Goal: Communication & Community: Ask a question

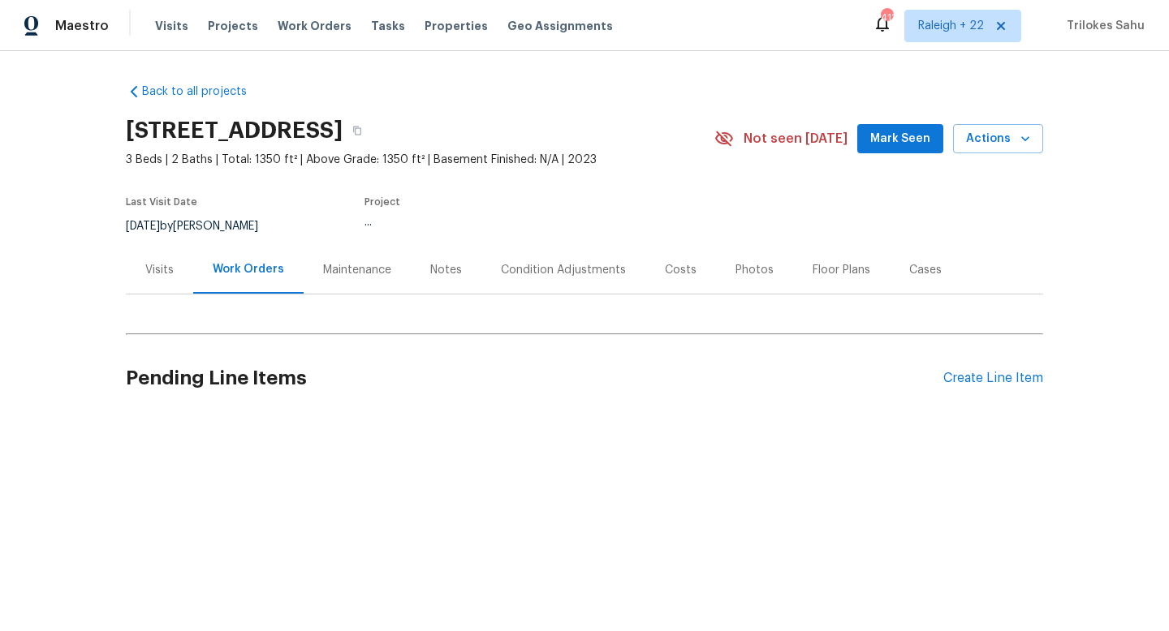
click at [159, 286] on div "Visits" at bounding box center [159, 270] width 67 height 48
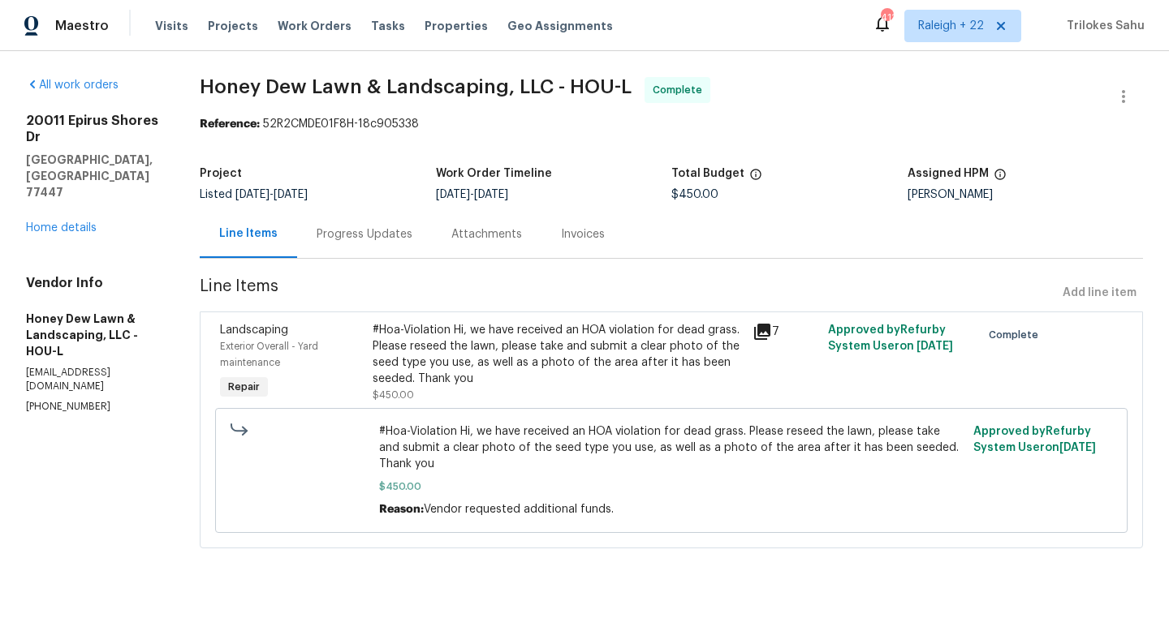
click at [571, 364] on div "#Hoa-Violation Hi, we have received an HOA violation for dead grass. Please res…" at bounding box center [557, 354] width 370 height 65
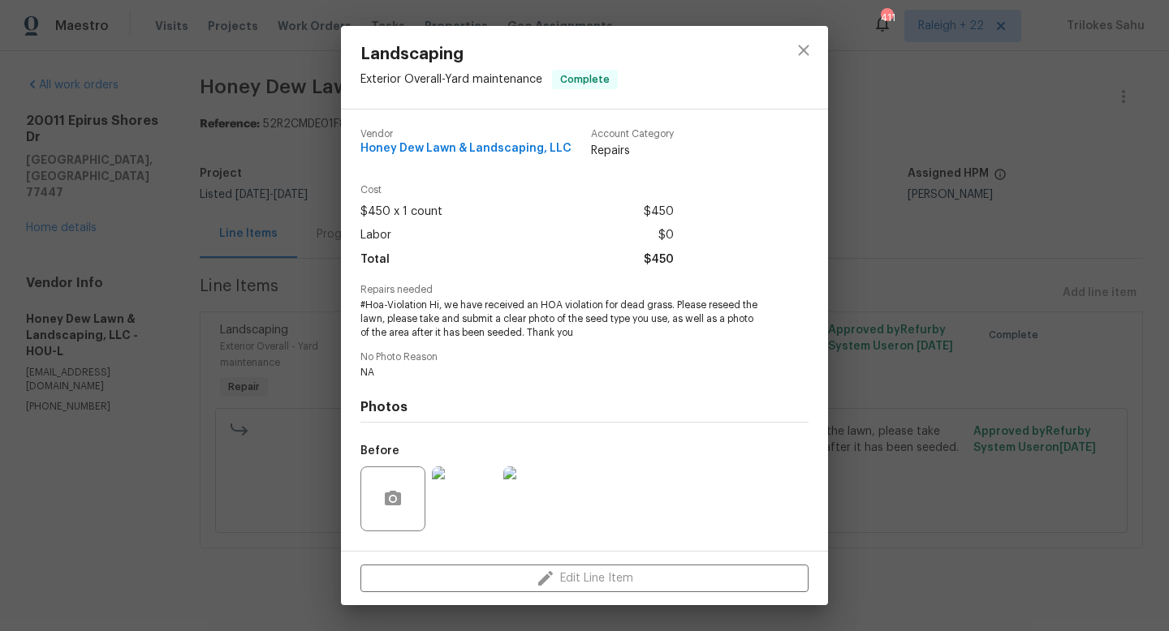
scroll to position [102, 0]
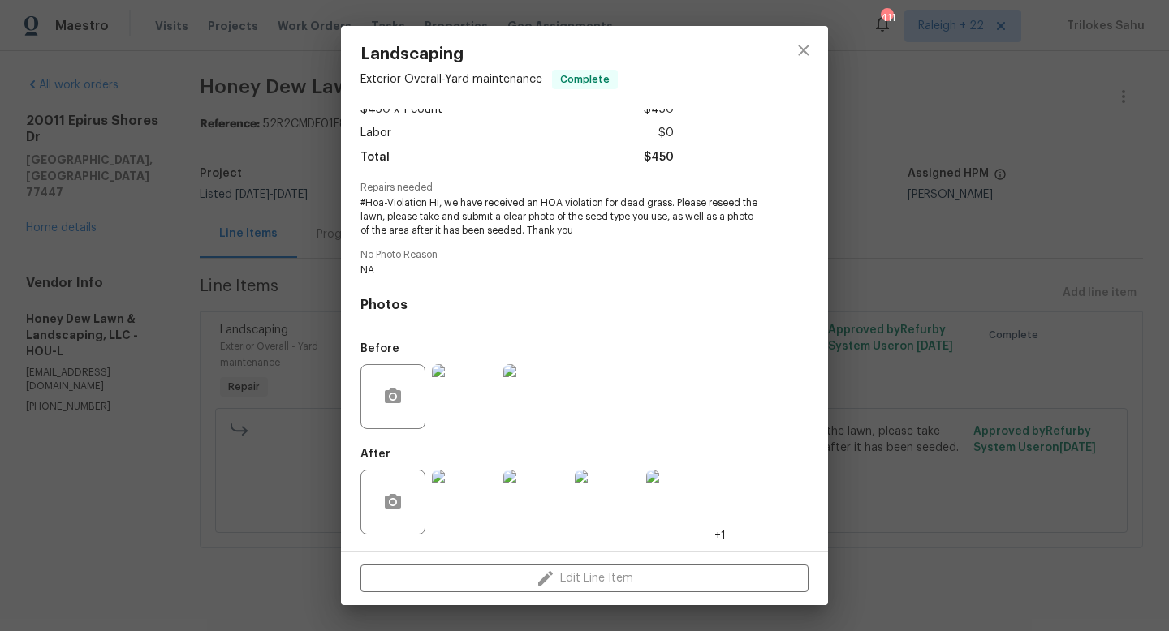
click at [473, 506] on img at bounding box center [464, 502] width 65 height 65
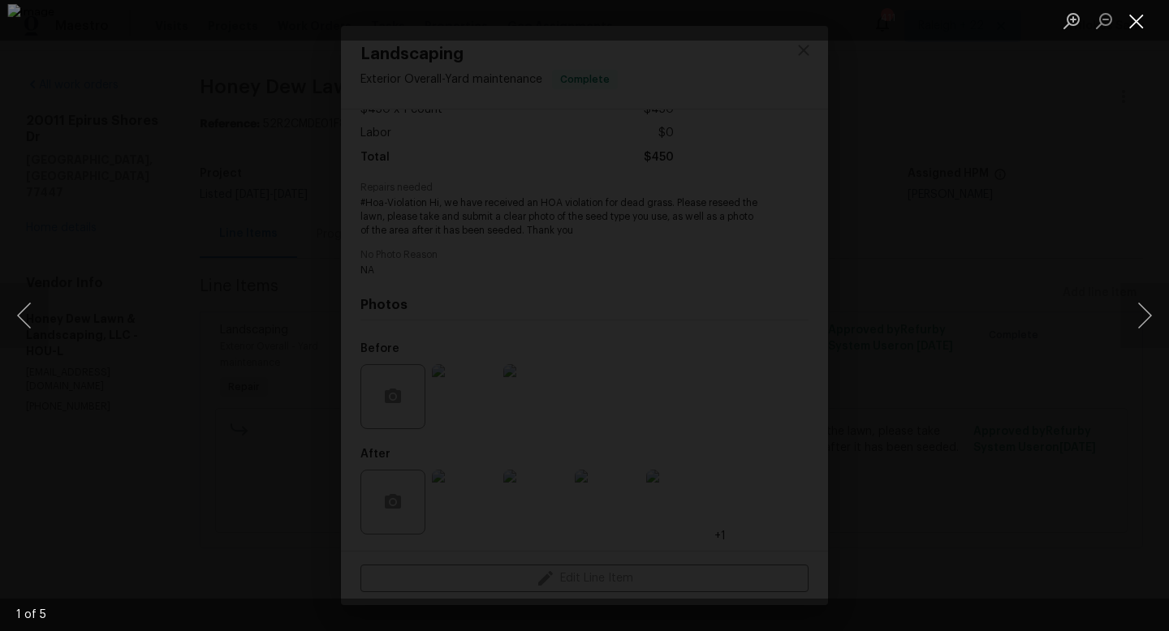
click at [1130, 28] on button "Close lightbox" at bounding box center [1136, 20] width 32 height 28
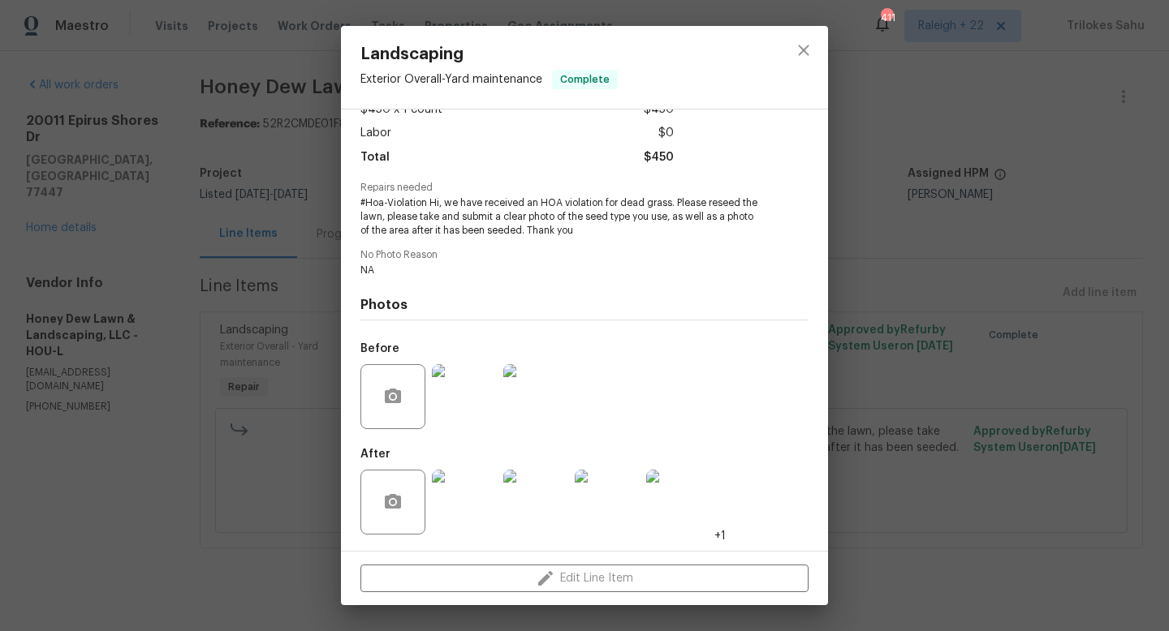
click at [475, 499] on img at bounding box center [464, 502] width 65 height 65
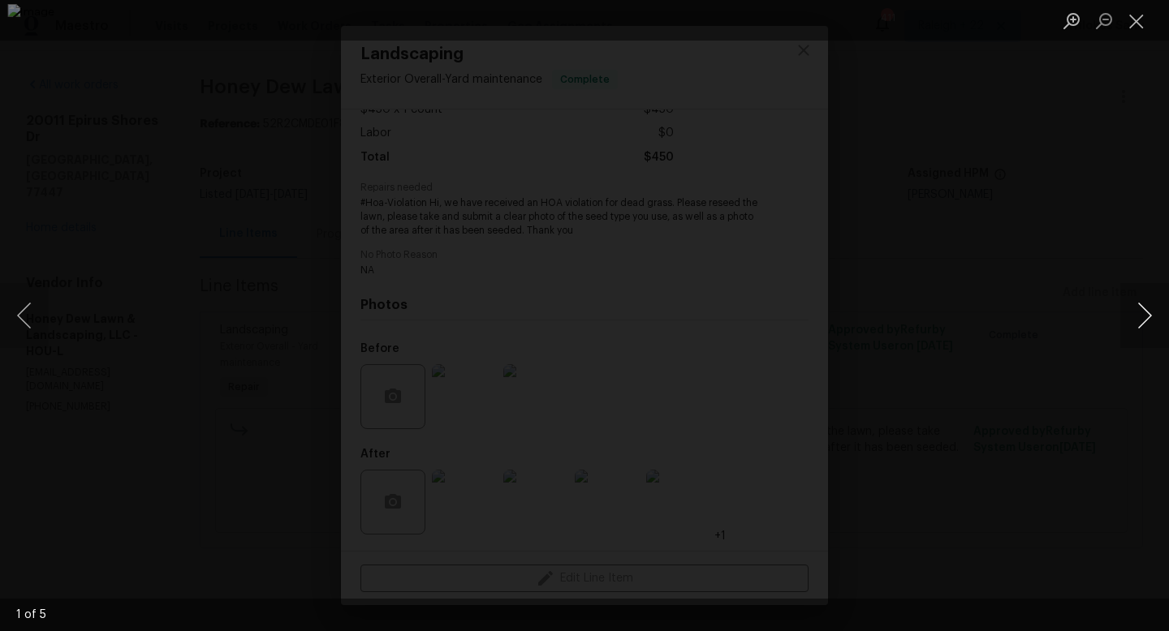
click at [1146, 321] on button "Next image" at bounding box center [1144, 315] width 49 height 65
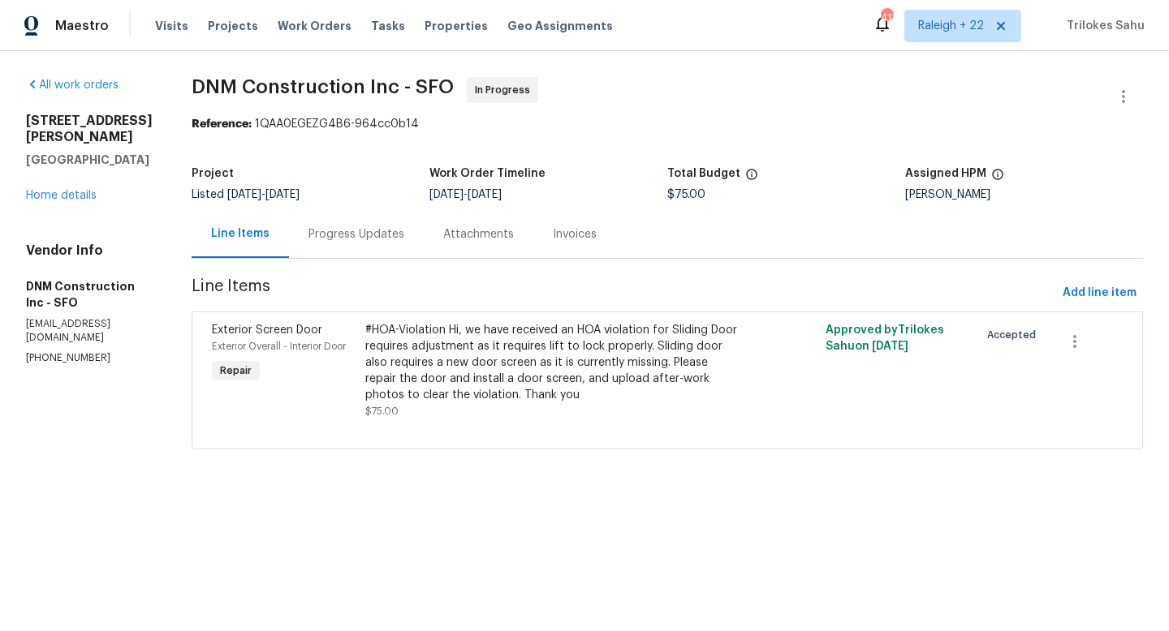
click at [334, 234] on div "Progress Updates" at bounding box center [356, 234] width 135 height 48
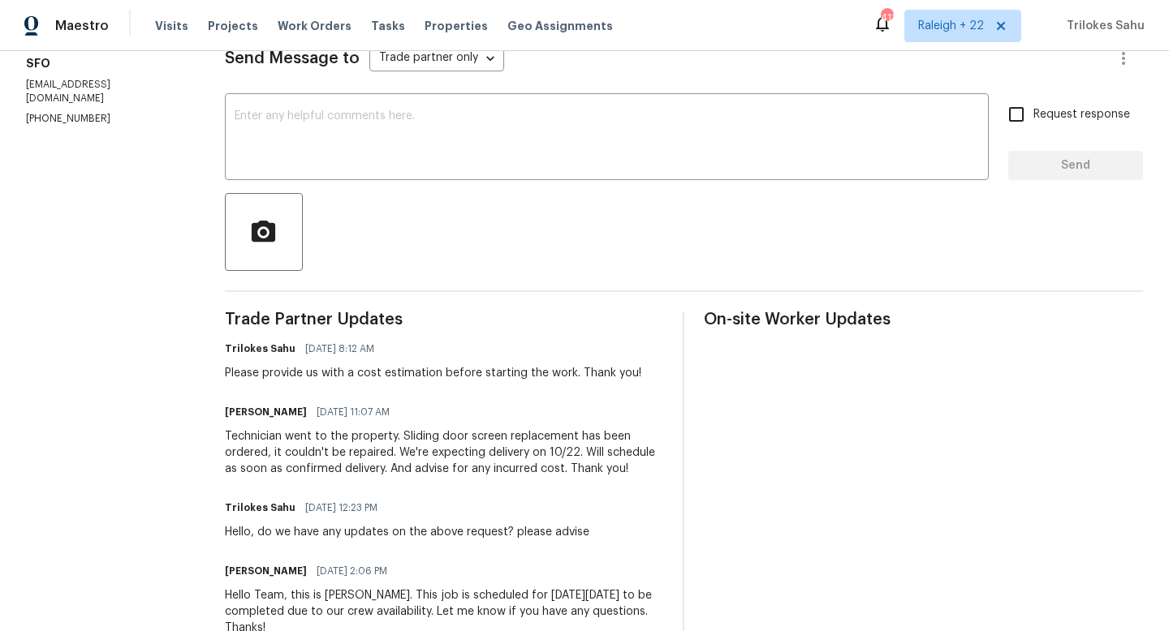
scroll to position [242, 0]
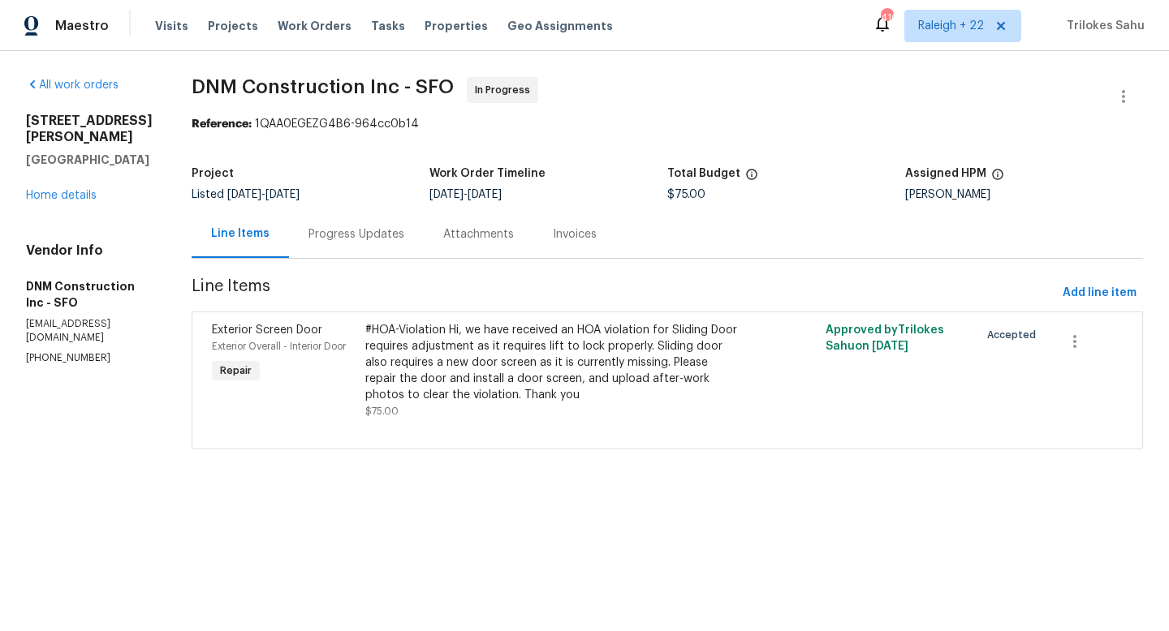
click at [363, 244] on div "Progress Updates" at bounding box center [356, 234] width 135 height 48
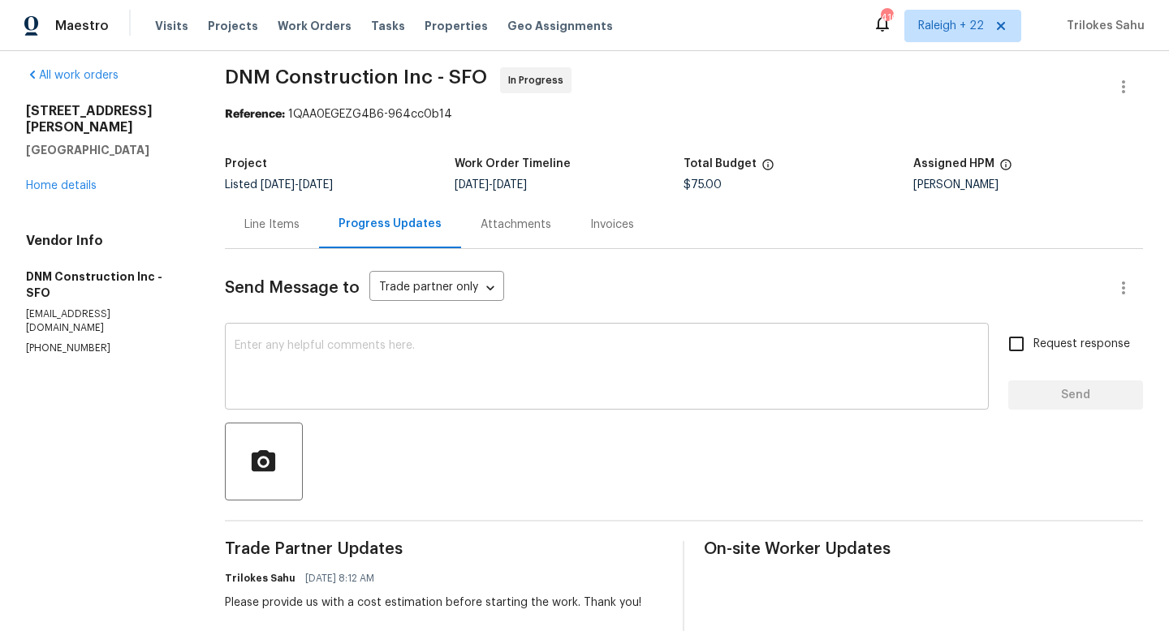
scroll to position [11, 0]
click at [503, 385] on textarea at bounding box center [607, 367] width 744 height 57
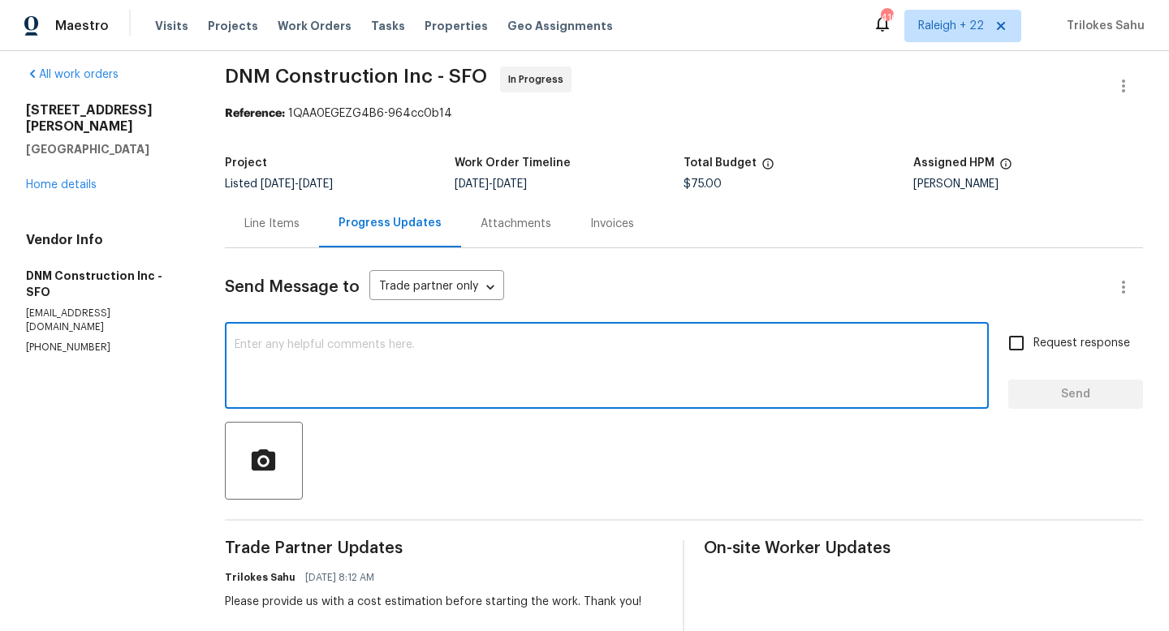
paste textarea "Hello, do we have any updates on the above request? please advise"
type textarea "Hello, do we have any updates on the above request? please advise"
click at [1018, 342] on input "Request response" at bounding box center [1016, 343] width 34 height 34
checkbox input "true"
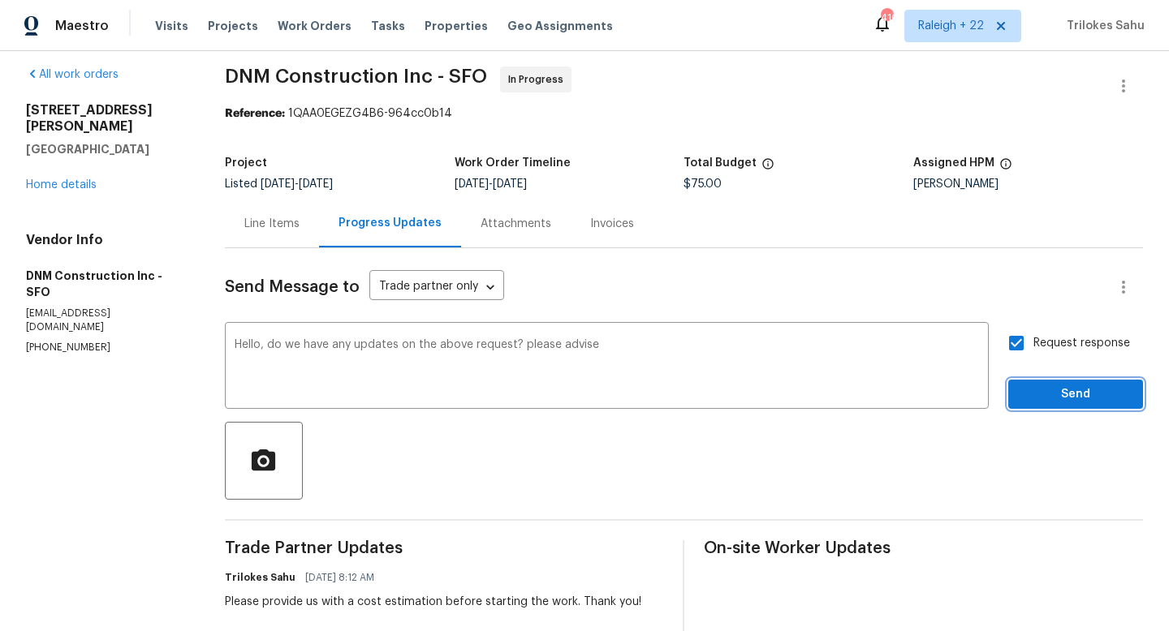
click at [1027, 385] on span "Send" at bounding box center [1075, 395] width 109 height 20
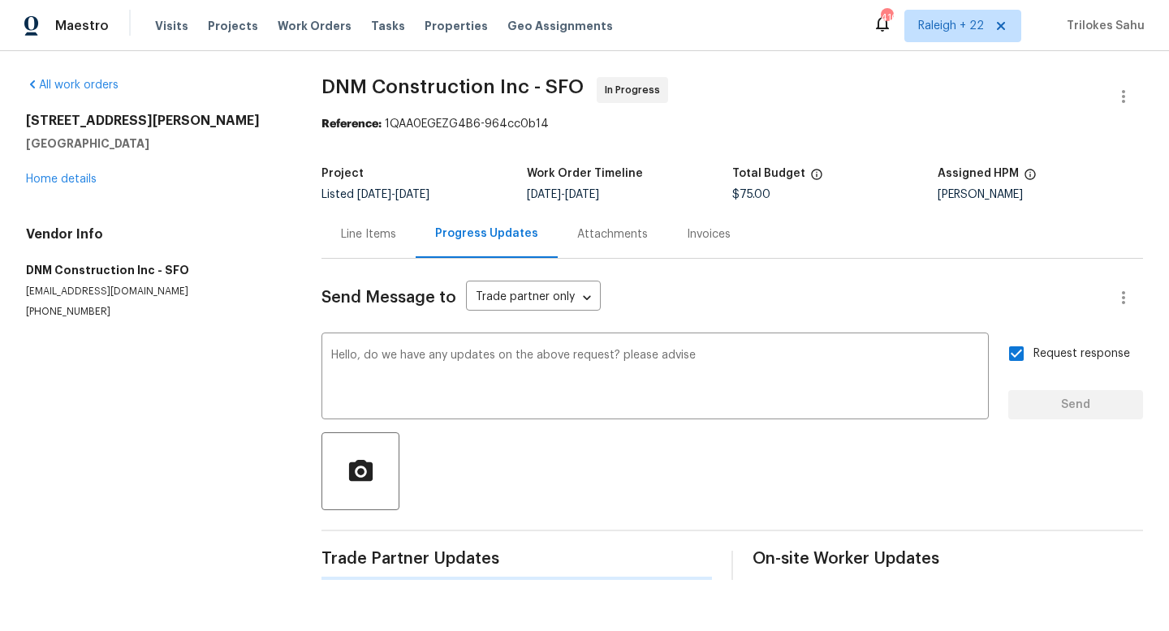
scroll to position [0, 0]
